Goal: Find specific page/section: Find specific page/section

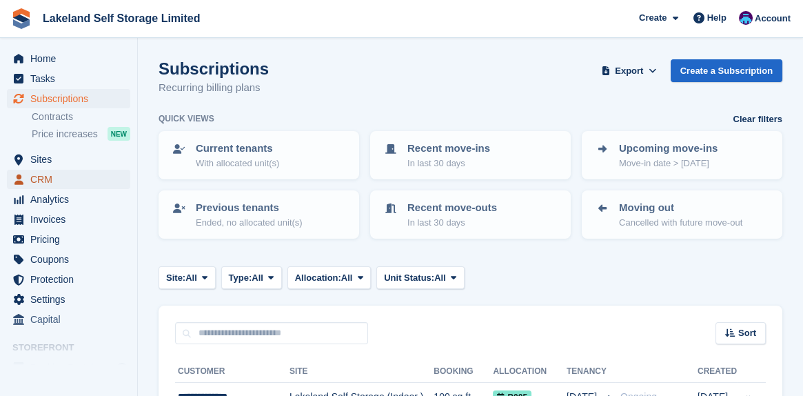
click at [42, 182] on span "CRM" at bounding box center [71, 179] width 83 height 19
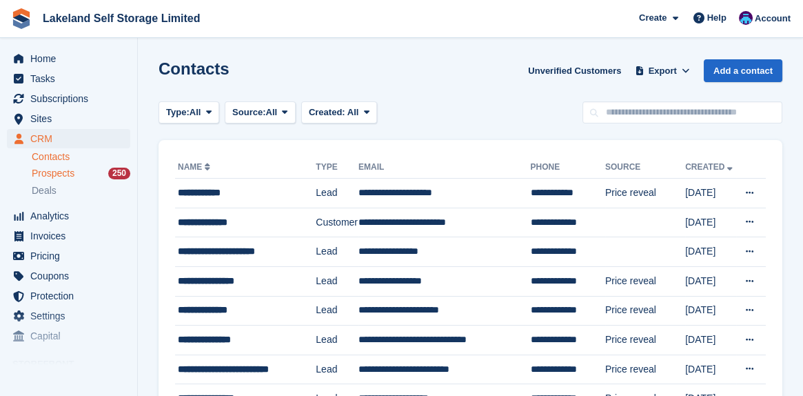
click at [49, 174] on span "Prospects" at bounding box center [53, 173] width 43 height 13
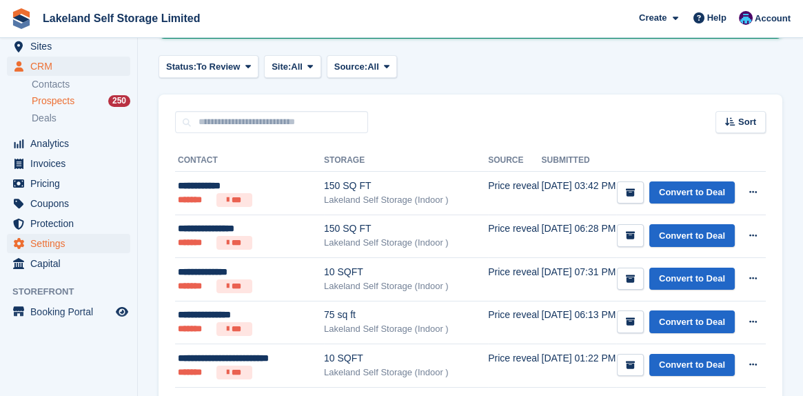
scroll to position [207, 0]
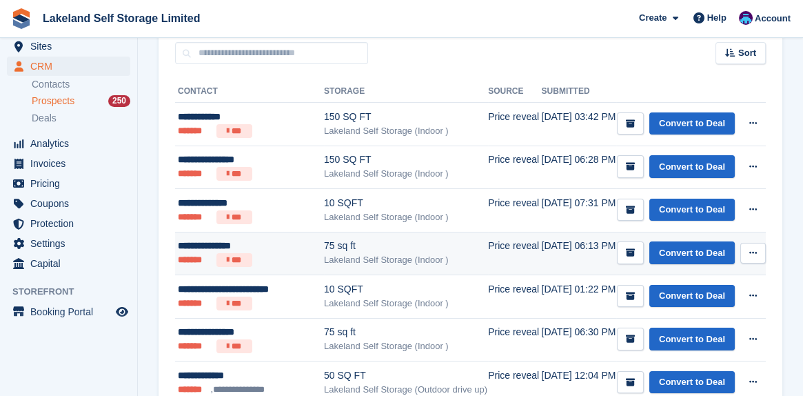
click at [192, 247] on div "**********" at bounding box center [250, 245] width 145 height 14
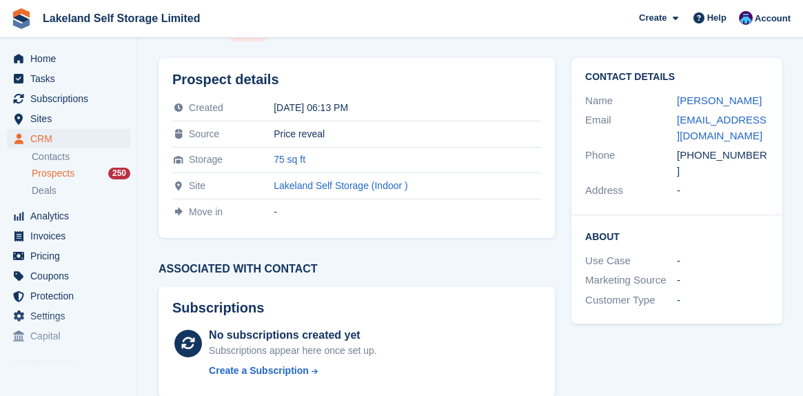
scroll to position [60, 0]
click at [43, 175] on span "Prospects" at bounding box center [53, 173] width 43 height 13
